Goal: Find specific page/section: Find specific page/section

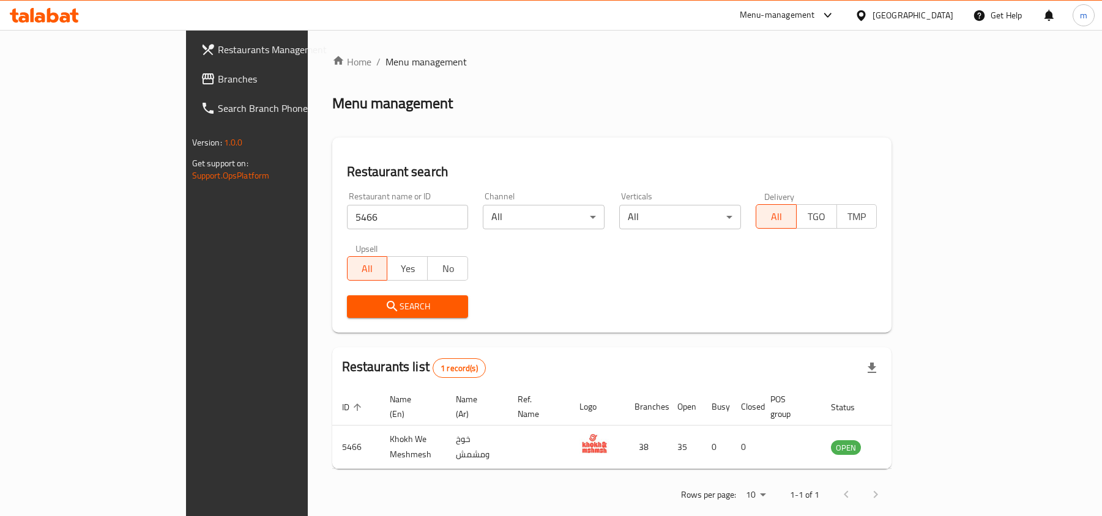
scroll to position [6, 0]
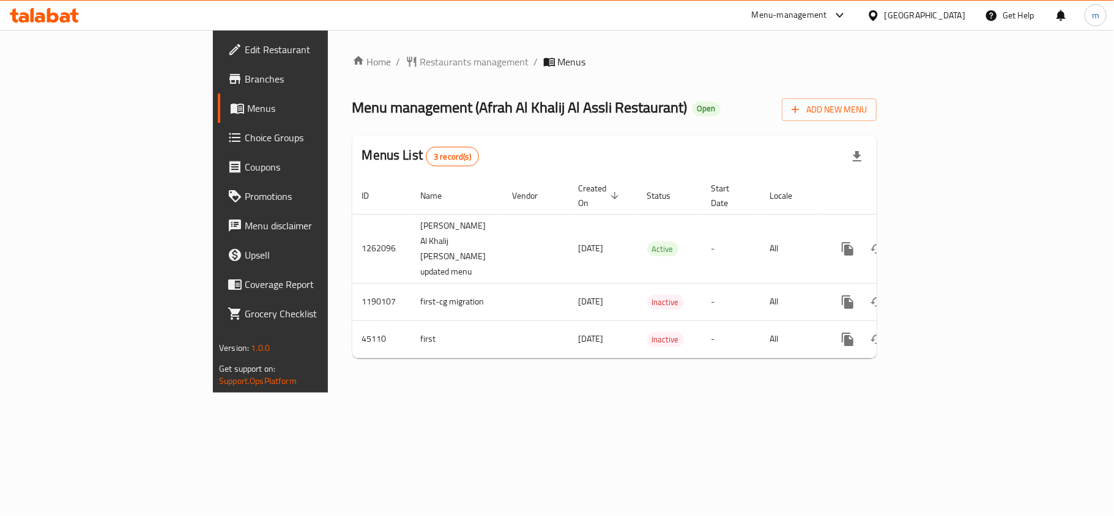
click at [373, 87] on div "Home / Restaurants management / Menus Menu management ( [PERSON_NAME] [PERSON_N…" at bounding box center [614, 211] width 524 height 314
click at [420, 65] on span "Restaurants management" at bounding box center [474, 61] width 109 height 15
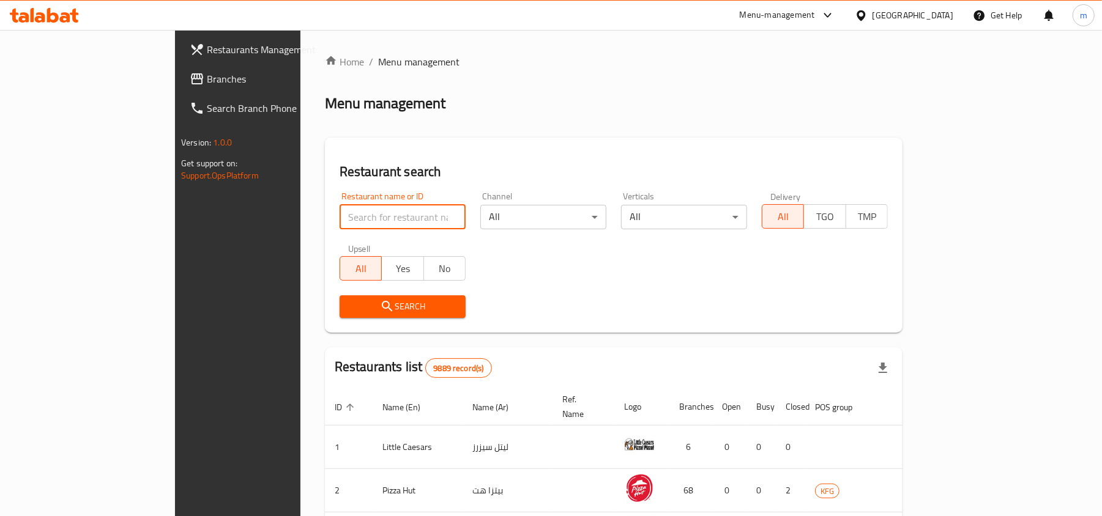
click at [340, 209] on input "search" at bounding box center [403, 217] width 126 height 24
paste input "23229"
type input "23229"
click button "Search" at bounding box center [403, 307] width 126 height 23
